Goal: Communication & Community: Answer question/provide support

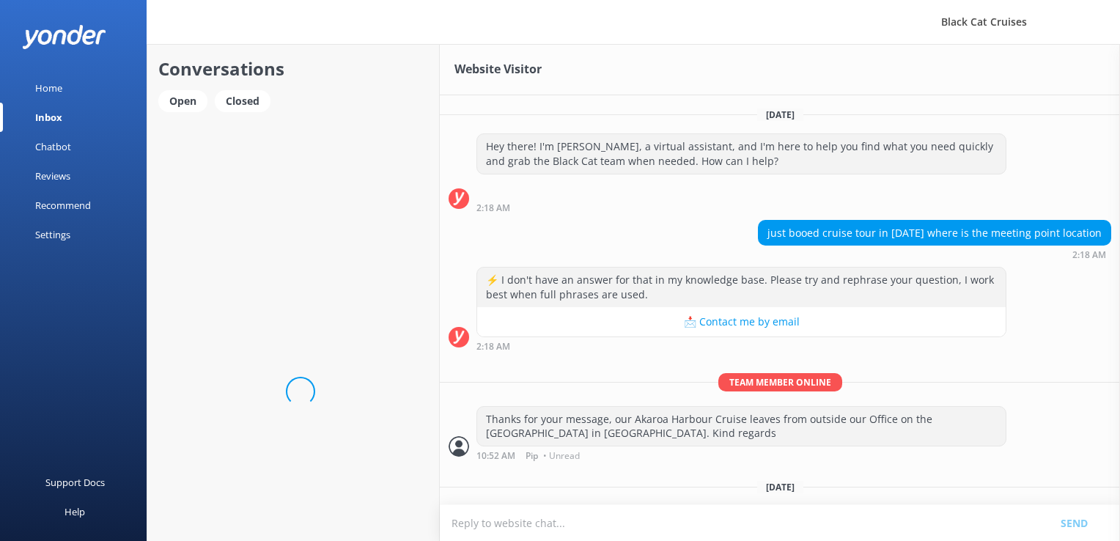
scroll to position [32, 0]
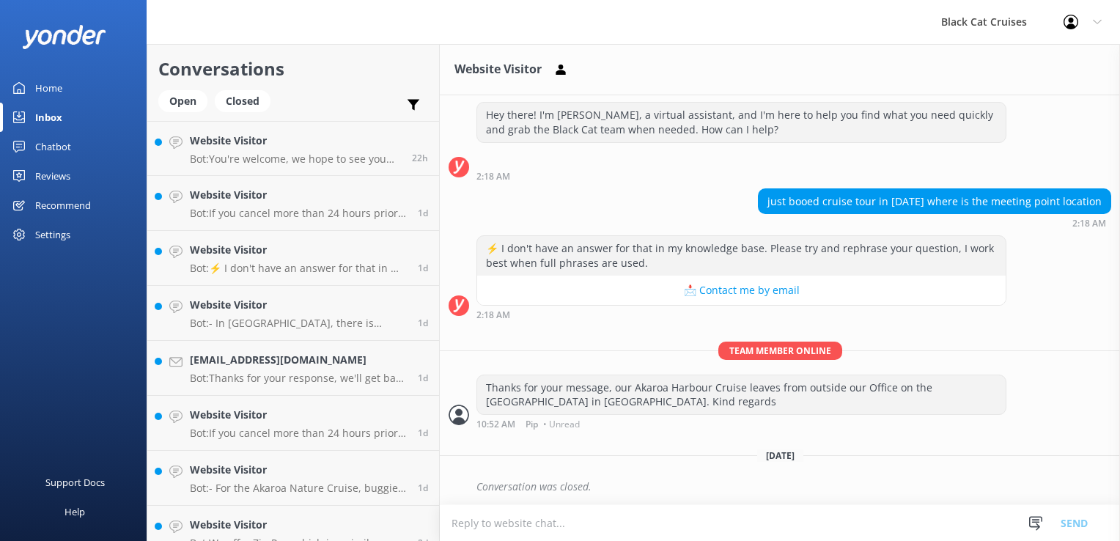
click at [56, 119] on div "Inbox" at bounding box center [48, 117] width 27 height 29
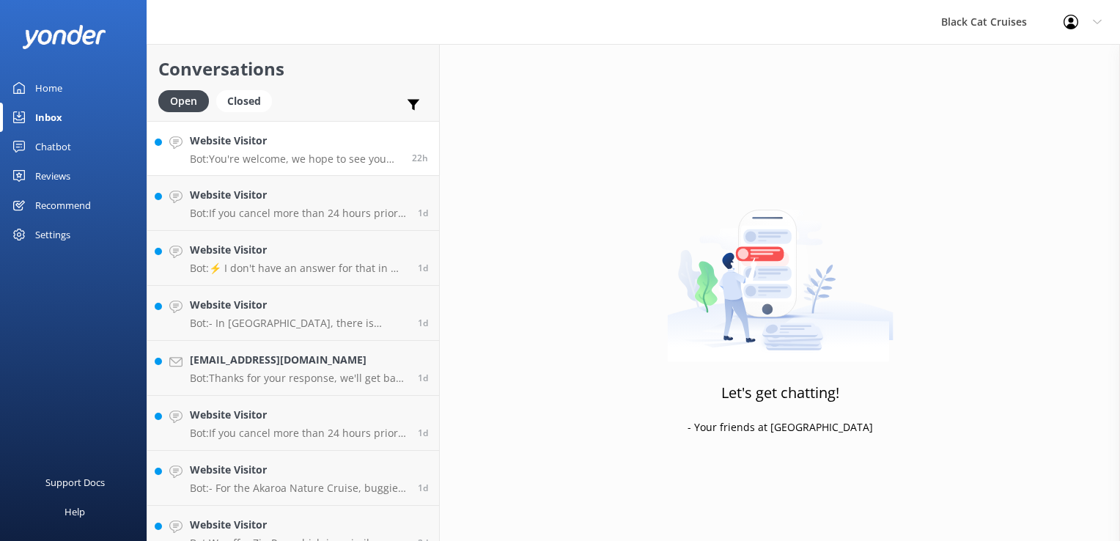
click at [210, 154] on p "Bot: You're welcome, we hope to see you soon." at bounding box center [295, 158] width 211 height 13
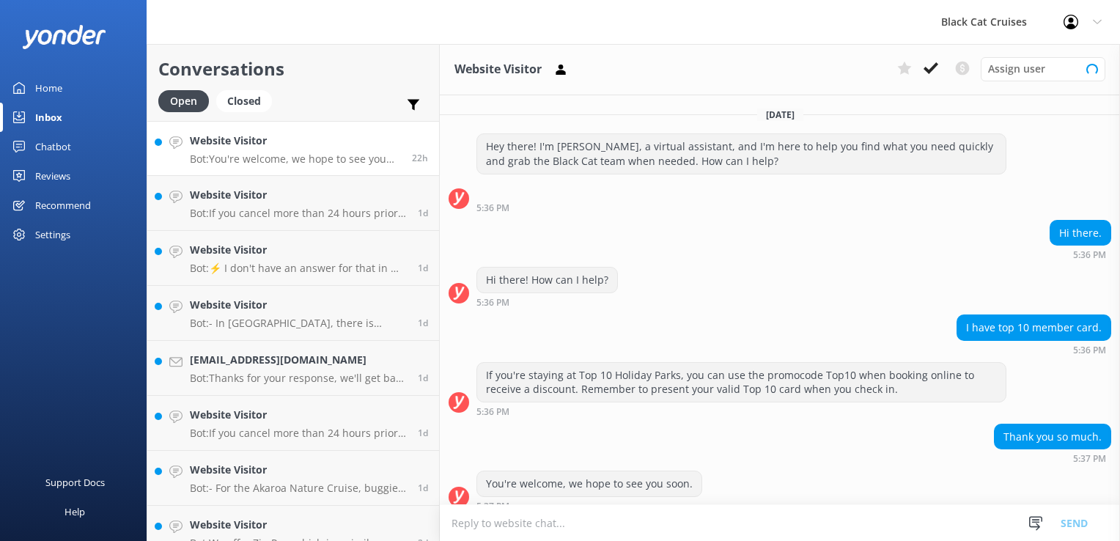
scroll to position [11, 0]
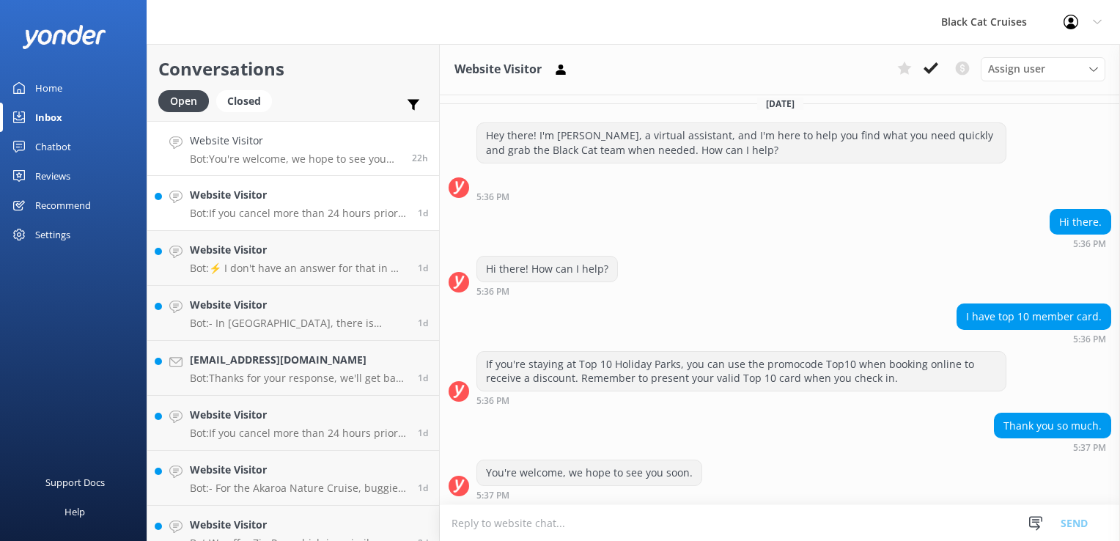
click at [243, 213] on p "Bot: If you cancel more than 24 hours prior to your trip, we provide a full ref…" at bounding box center [298, 213] width 217 height 13
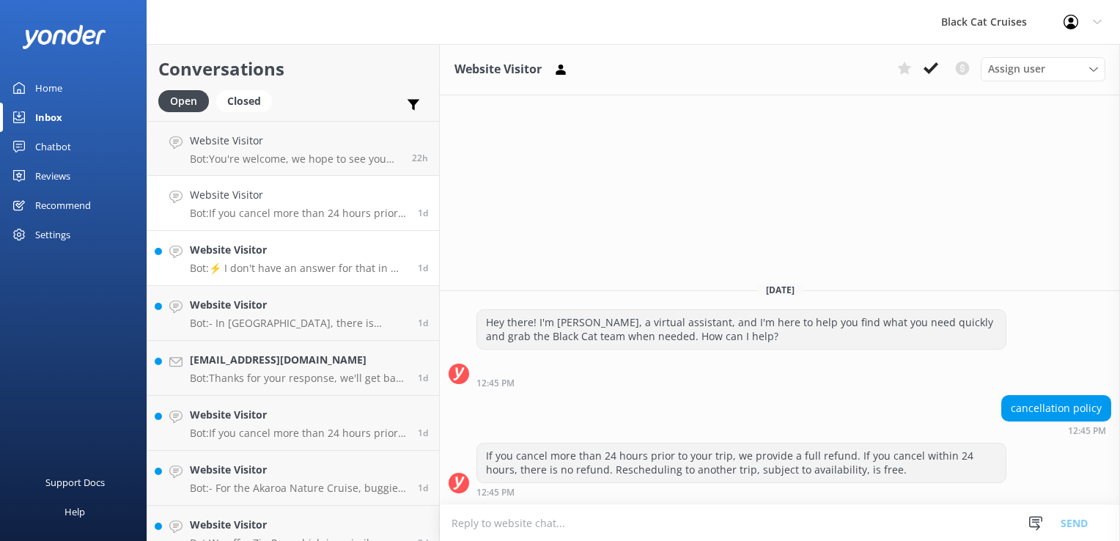
click at [229, 259] on div "Website Visitor Bot: ⚡ I don't have an answer for that in my knowledge base. Pl…" at bounding box center [298, 258] width 217 height 32
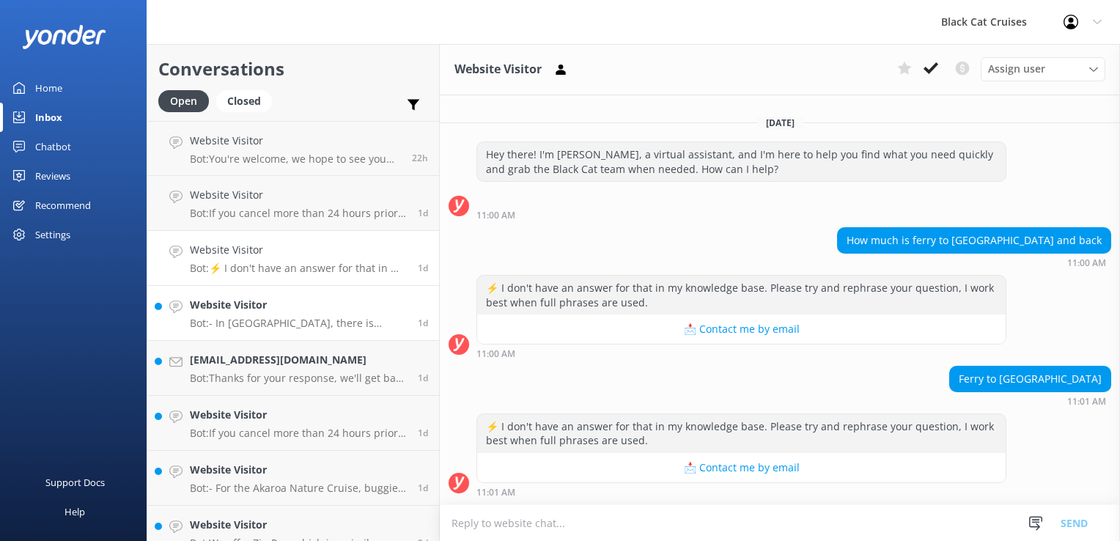
click at [226, 325] on p "Bot: - In [GEOGRAPHIC_DATA], there is overnight parking for campers as you driv…" at bounding box center [298, 323] width 217 height 13
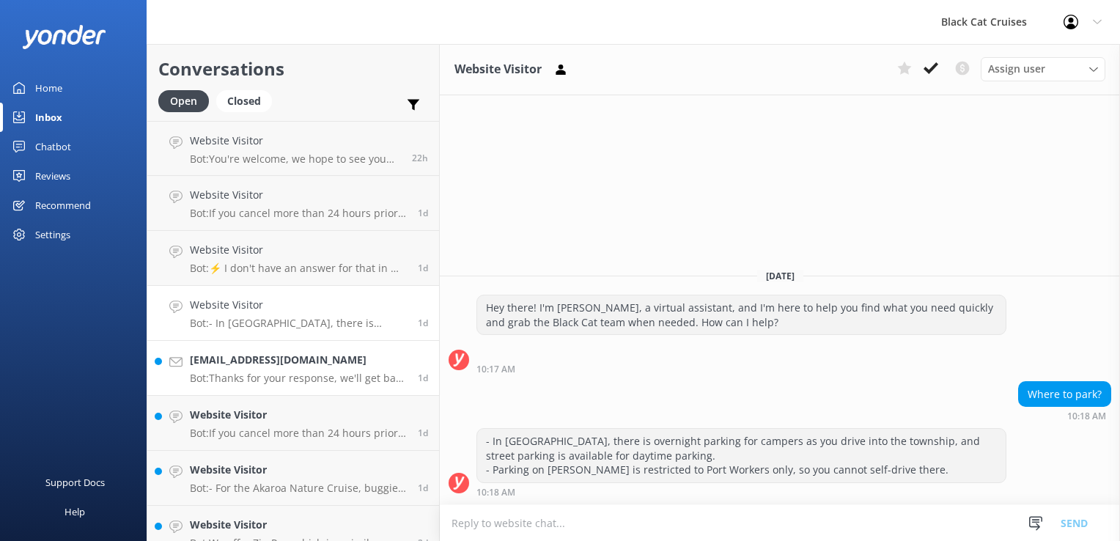
click at [236, 362] on h4 "[EMAIL_ADDRESS][DOMAIN_NAME]" at bounding box center [298, 360] width 217 height 16
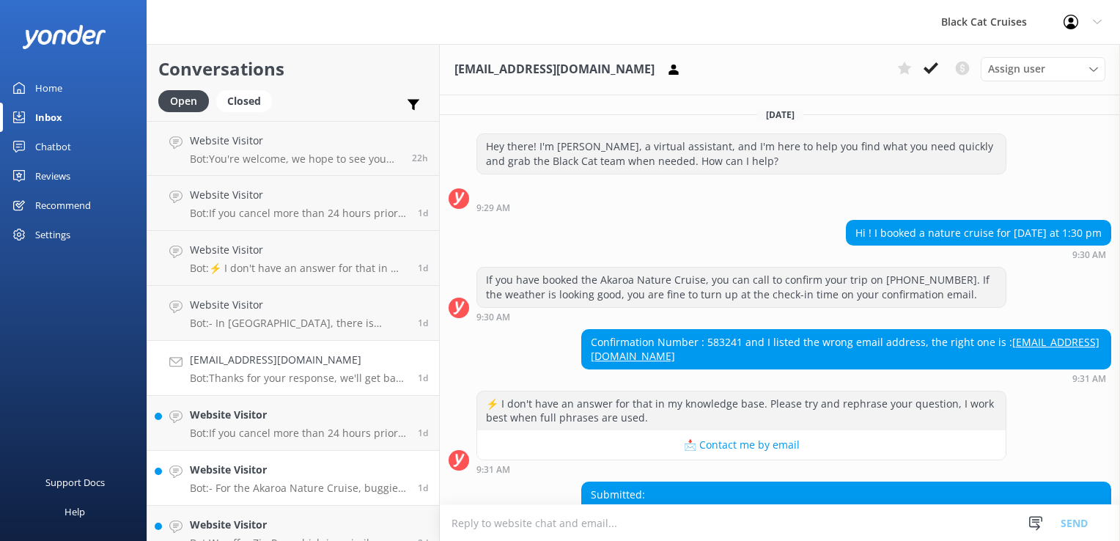
click at [270, 490] on p "Bot: - For the Akaroa Nature Cruise, buggies can be brought onboard, but space …" at bounding box center [298, 487] width 217 height 13
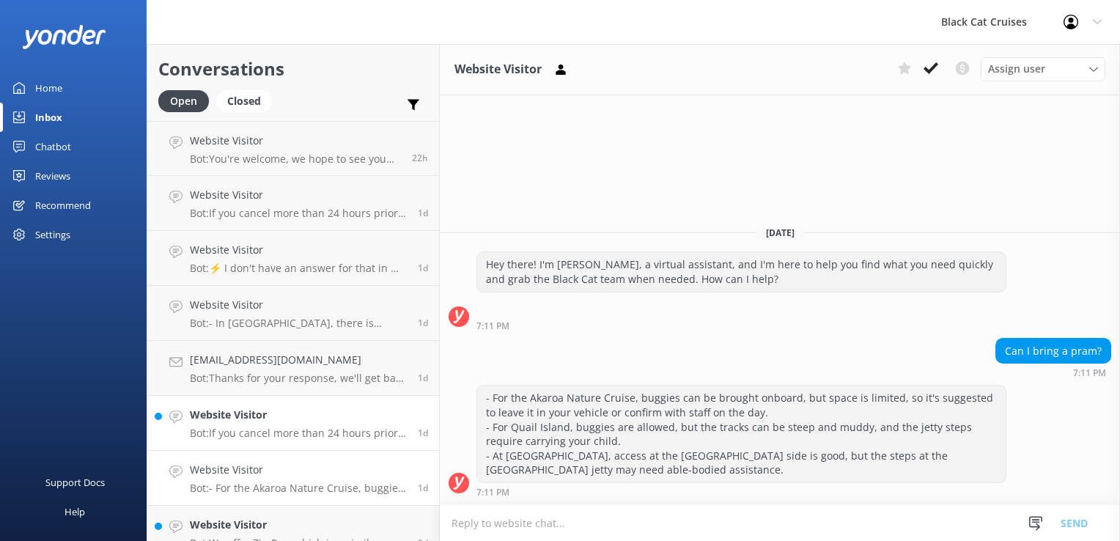
click at [255, 429] on p "Bot: If you cancel more than 24 hours prior to your trip, we provide a full ref…" at bounding box center [298, 432] width 217 height 13
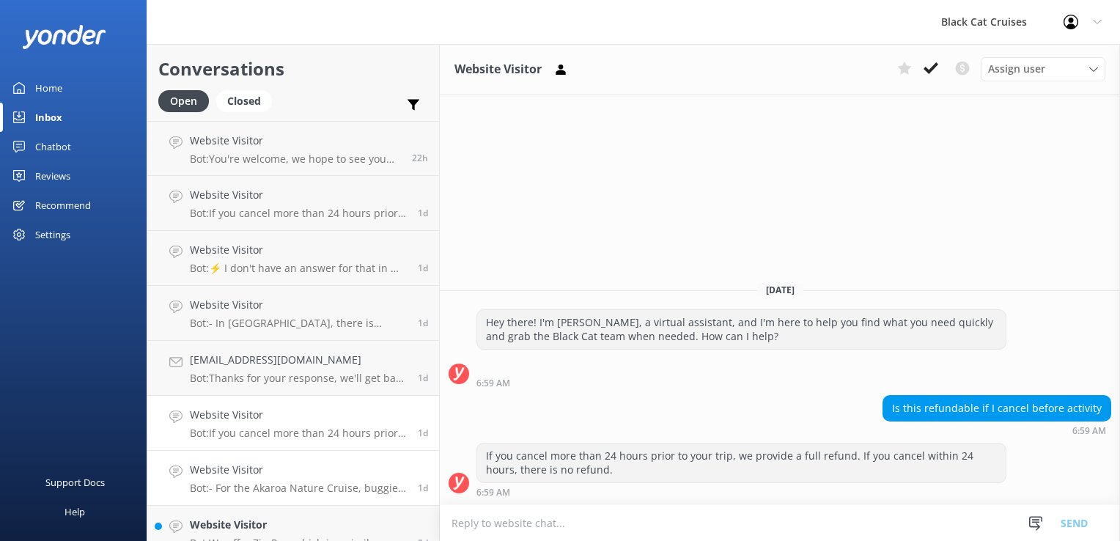
click at [232, 481] on div "Website Visitor Bot: - For the Akaroa Nature Cruise, buggies can be brought onb…" at bounding box center [298, 478] width 217 height 32
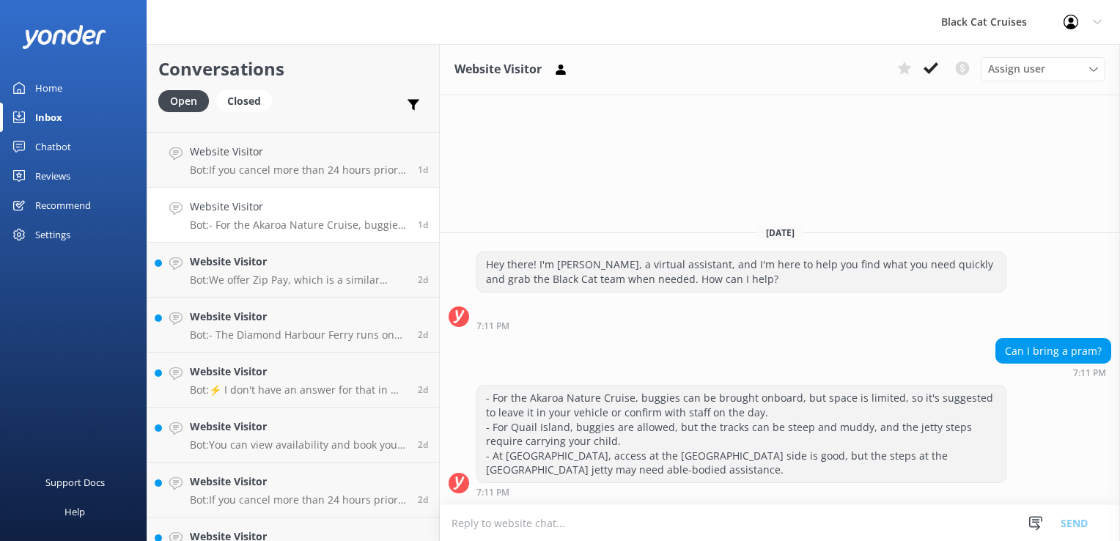
scroll to position [293, 0]
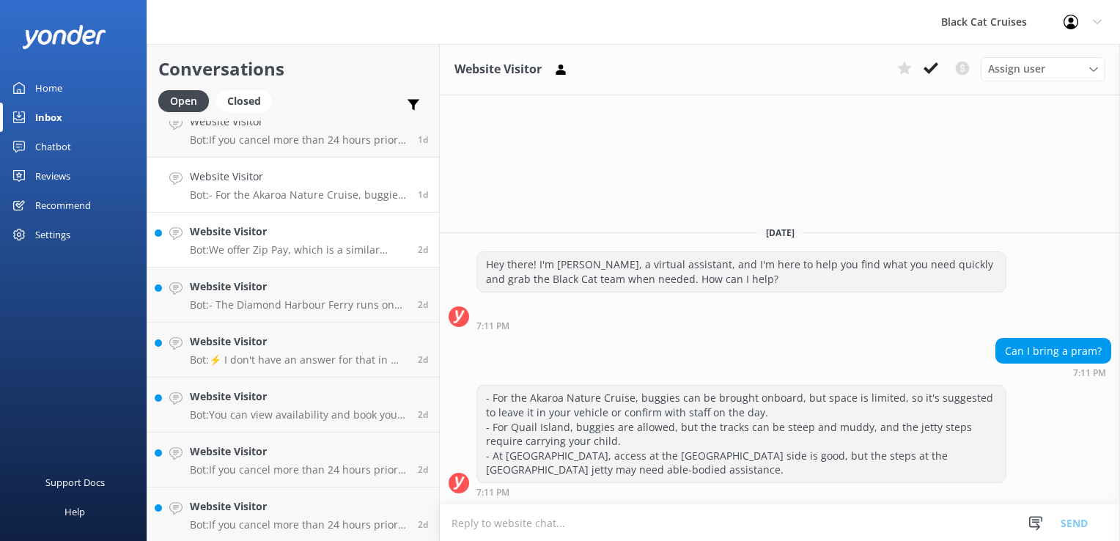
click at [243, 256] on p "Bot: We offer Zip Pay, which is a similar payment option to Afterpay." at bounding box center [298, 249] width 217 height 13
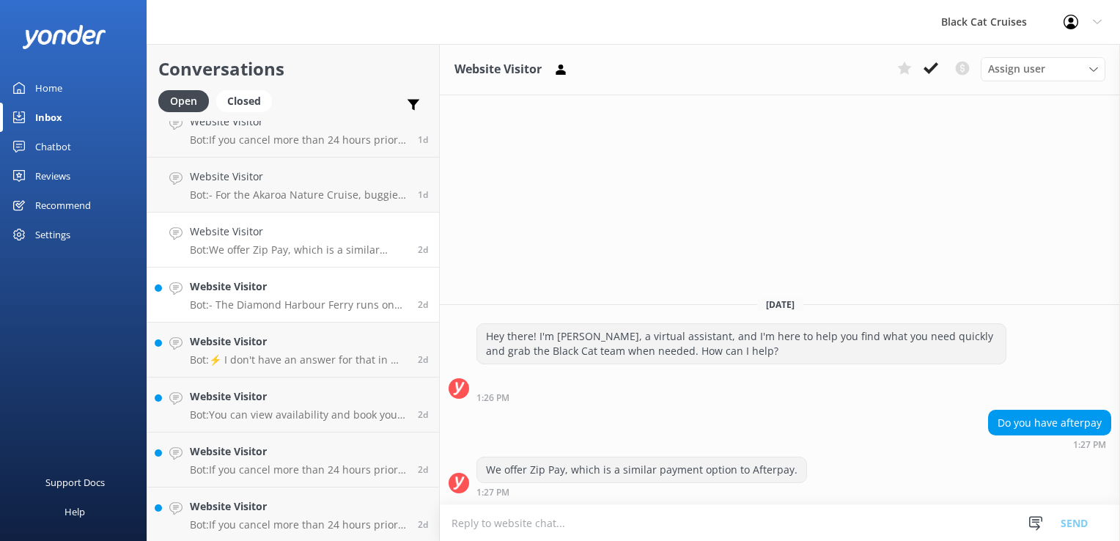
click at [255, 312] on link "Website Visitor Bot: - The Diamond Harbour Ferry runs on the same schedule year…" at bounding box center [293, 294] width 292 height 55
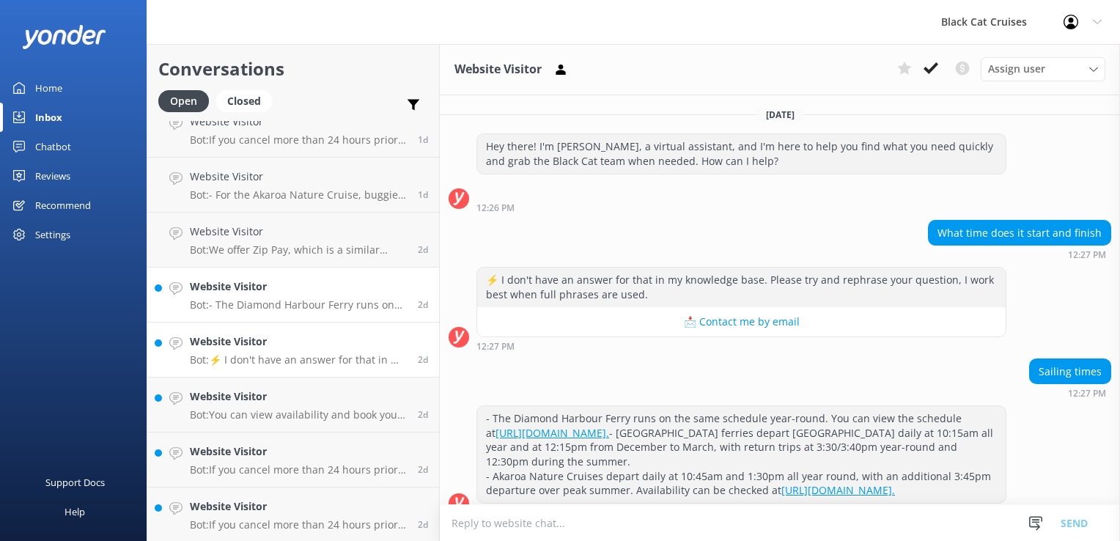
scroll to position [32, 0]
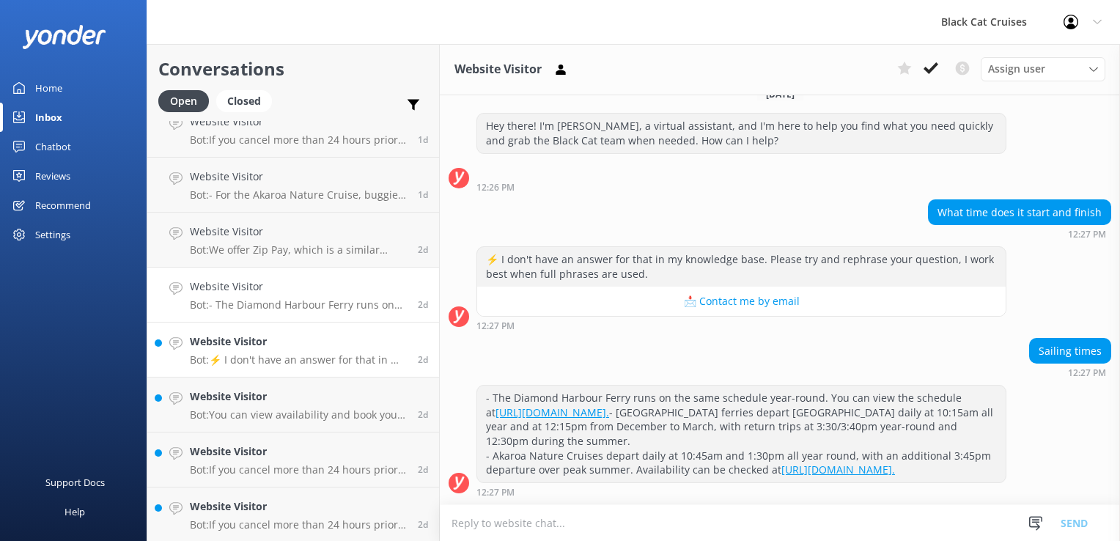
click at [235, 352] on div "Website Visitor Bot: ⚡ I don't have an answer for that in my knowledge base. Pl…" at bounding box center [298, 349] width 217 height 32
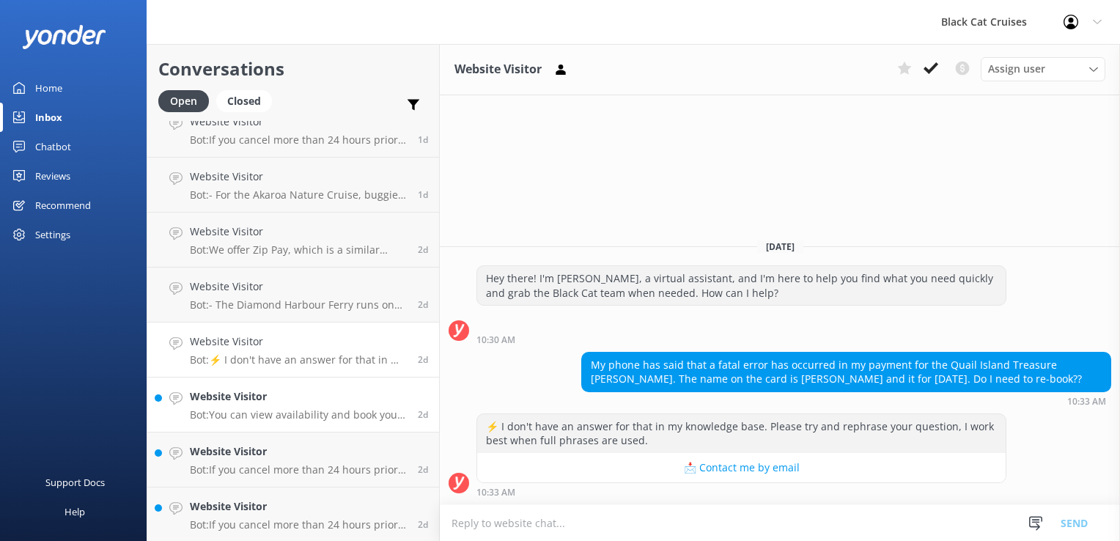
click at [229, 418] on p "Bot: You can view availability and book your tour online at [URL][DOMAIN_NAME]." at bounding box center [298, 414] width 217 height 13
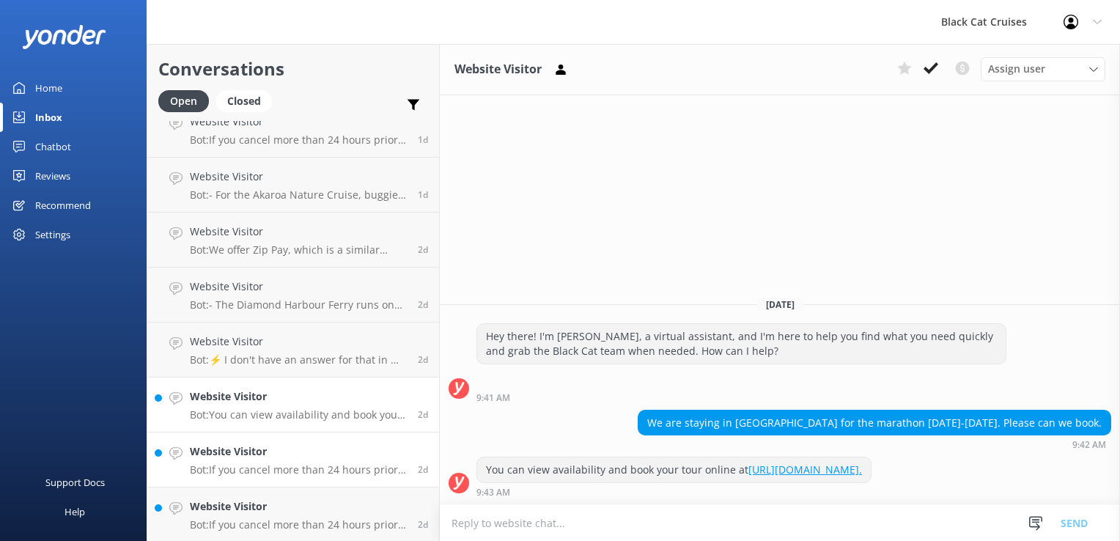
click at [227, 456] on h4 "Website Visitor" at bounding box center [298, 451] width 217 height 16
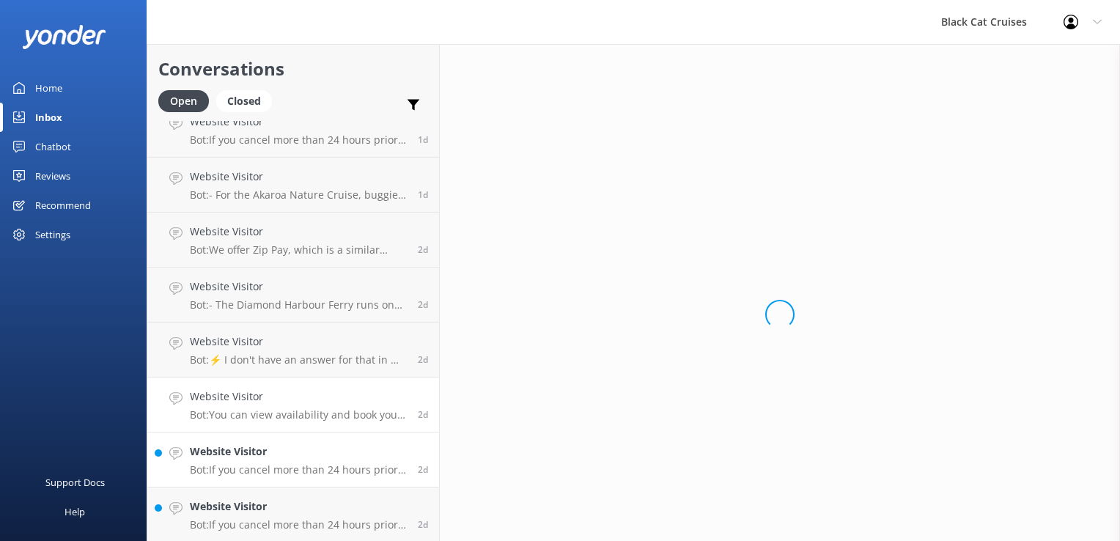
scroll to position [294, 0]
